Goal: Information Seeking & Learning: Check status

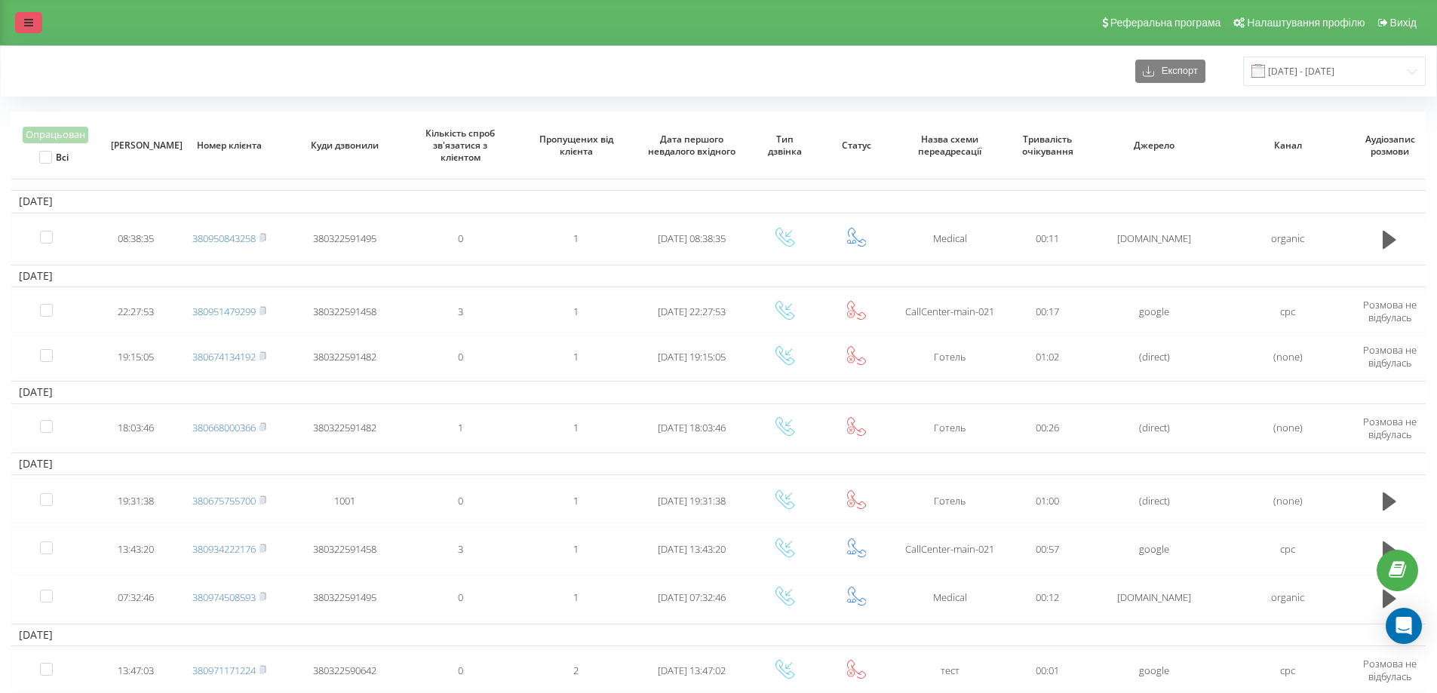
click at [31, 32] on link at bounding box center [28, 22] width 27 height 21
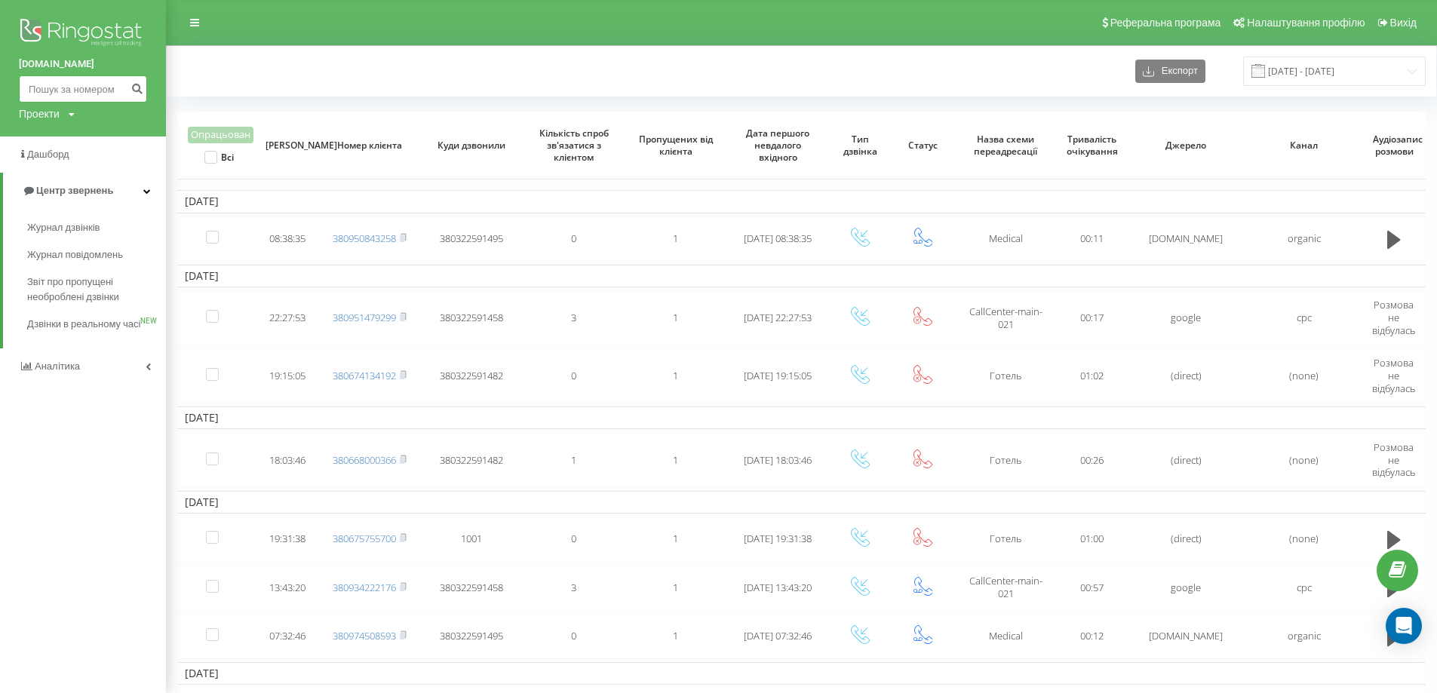
click at [60, 86] on input at bounding box center [83, 88] width 128 height 27
paste input "[PHONE_NUMBER]"
type input "[PHONE_NUMBER]"
click at [138, 87] on icon "submit" at bounding box center [136, 86] width 13 height 9
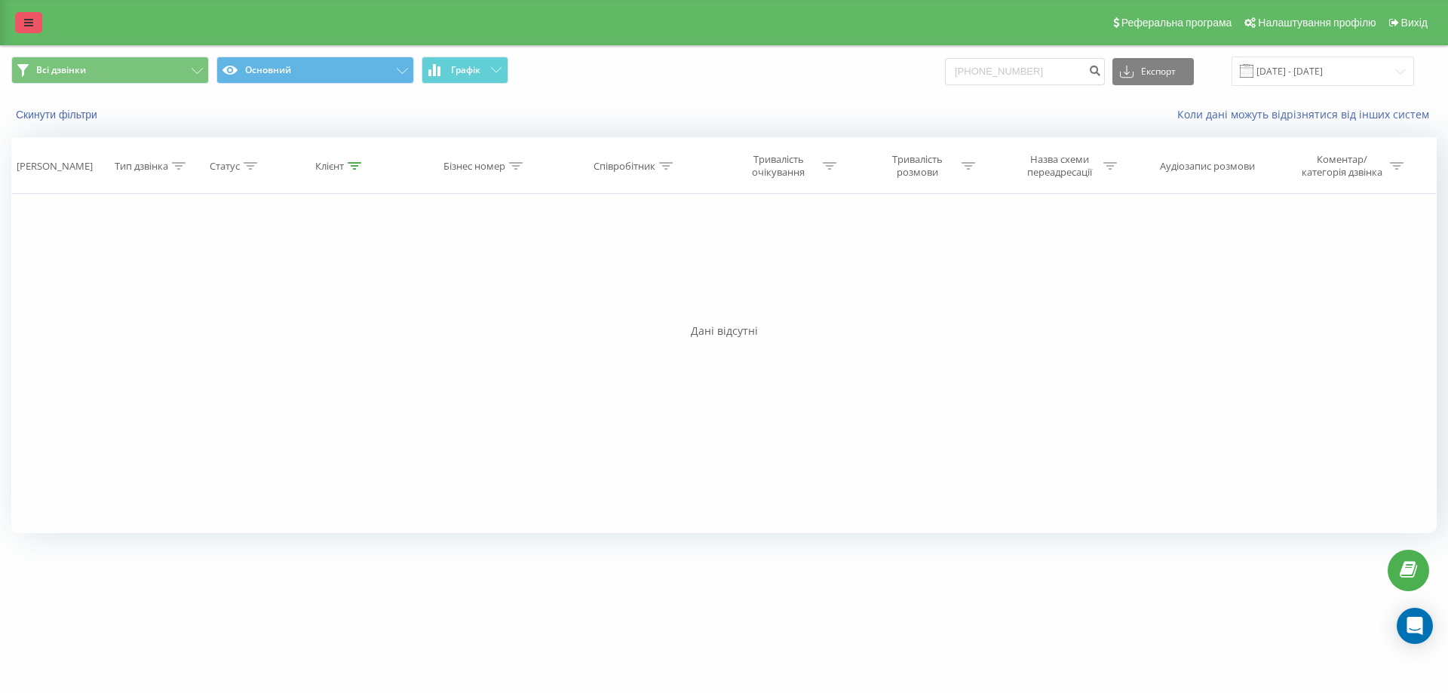
click at [27, 25] on icon at bounding box center [28, 22] width 9 height 11
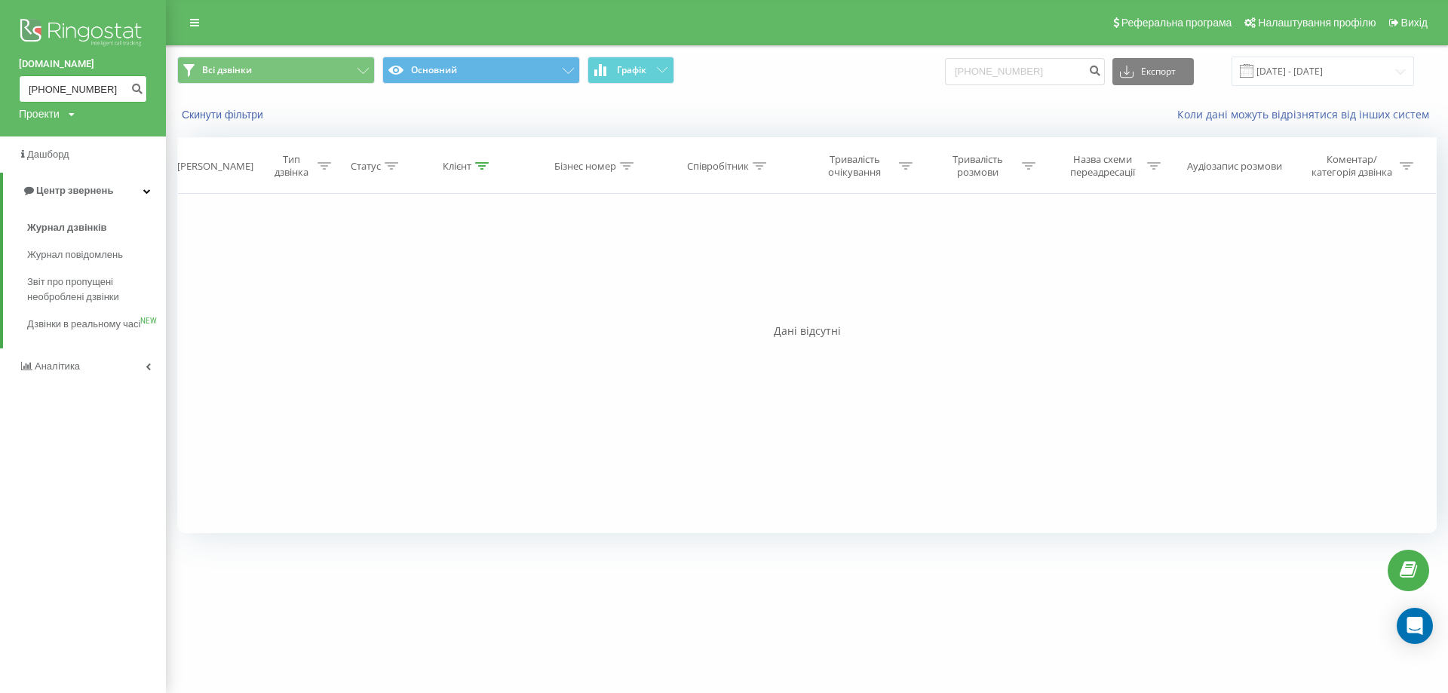
click at [46, 84] on input "[PHONE_NUMBER]" at bounding box center [83, 88] width 128 height 27
type input "0961560640"
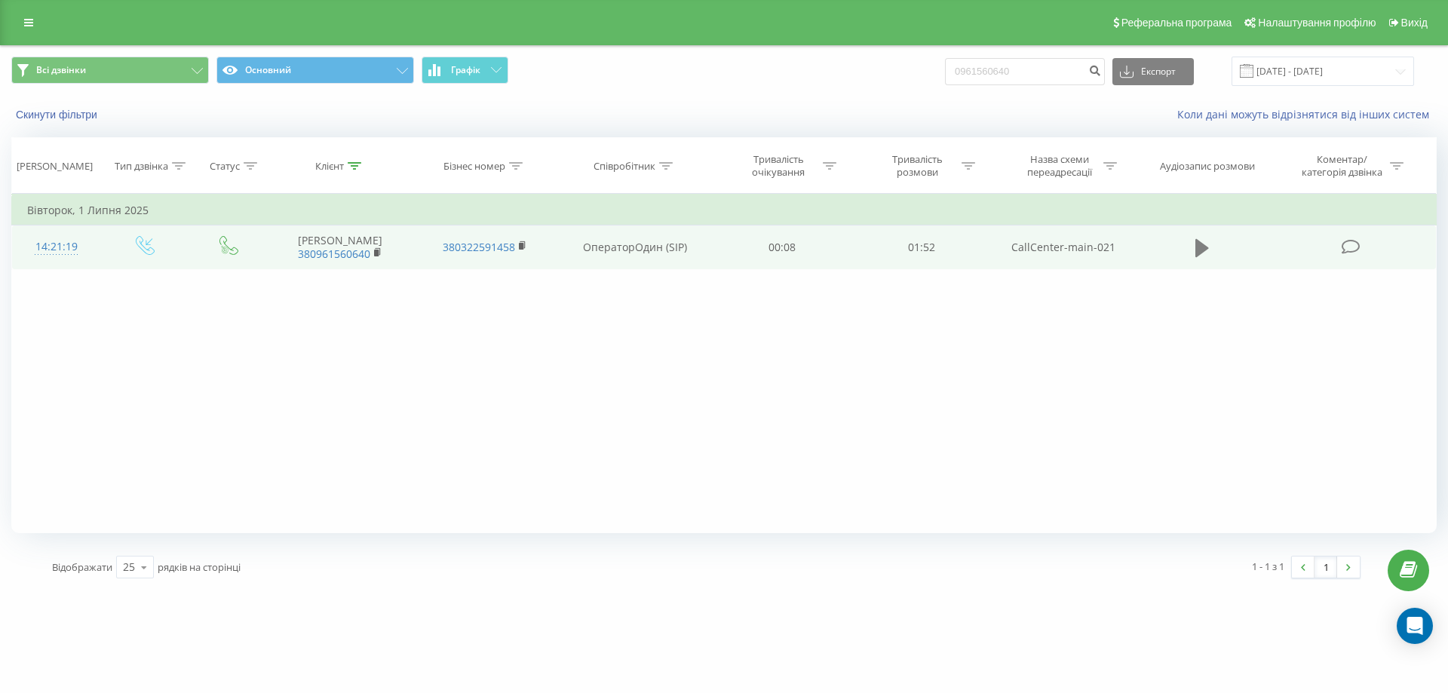
click at [1208, 244] on icon at bounding box center [1203, 248] width 14 height 21
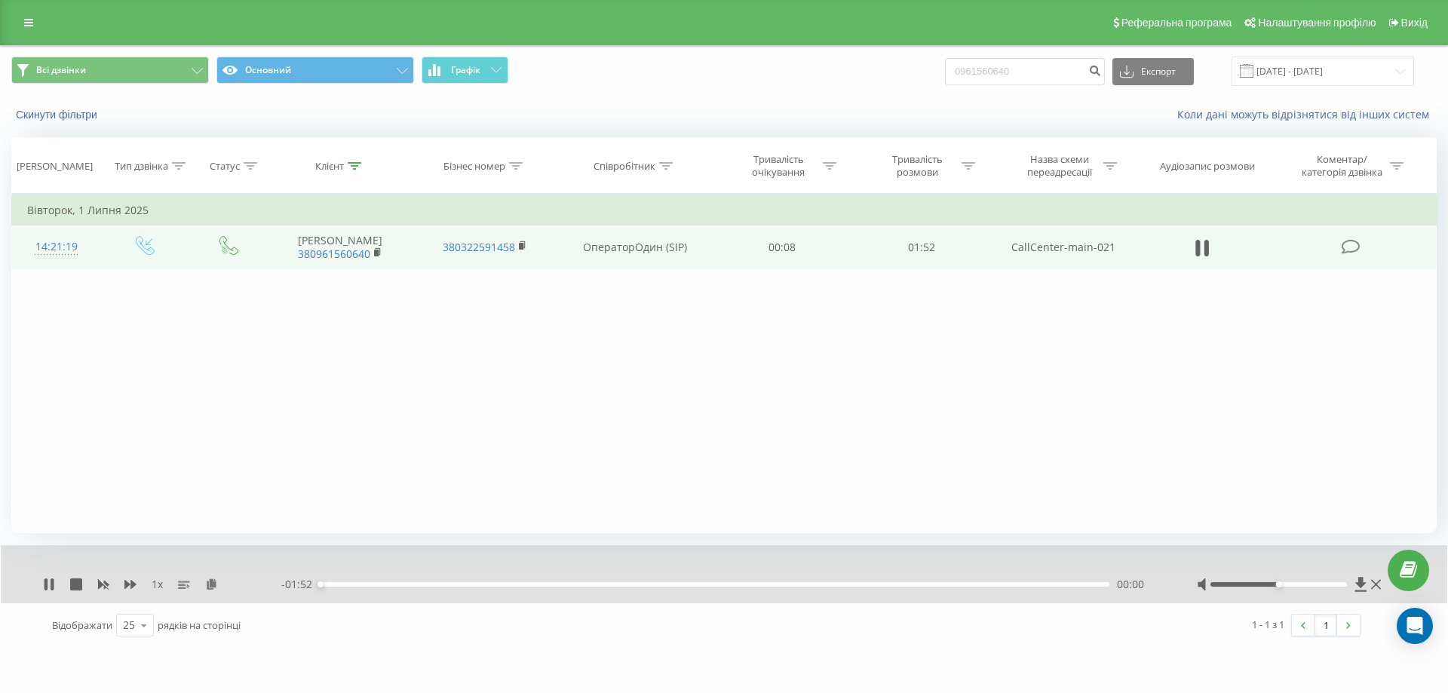
drag, startPoint x: 1284, startPoint y: 588, endPoint x: 1300, endPoint y: 589, distance: 16.6
click at [1307, 588] on div at bounding box center [1291, 584] width 188 height 15
drag, startPoint x: 1278, startPoint y: 584, endPoint x: 1381, endPoint y: 586, distance: 103.4
click at [1381, 586] on div at bounding box center [1291, 584] width 188 height 15
